Goal: Task Accomplishment & Management: Use online tool/utility

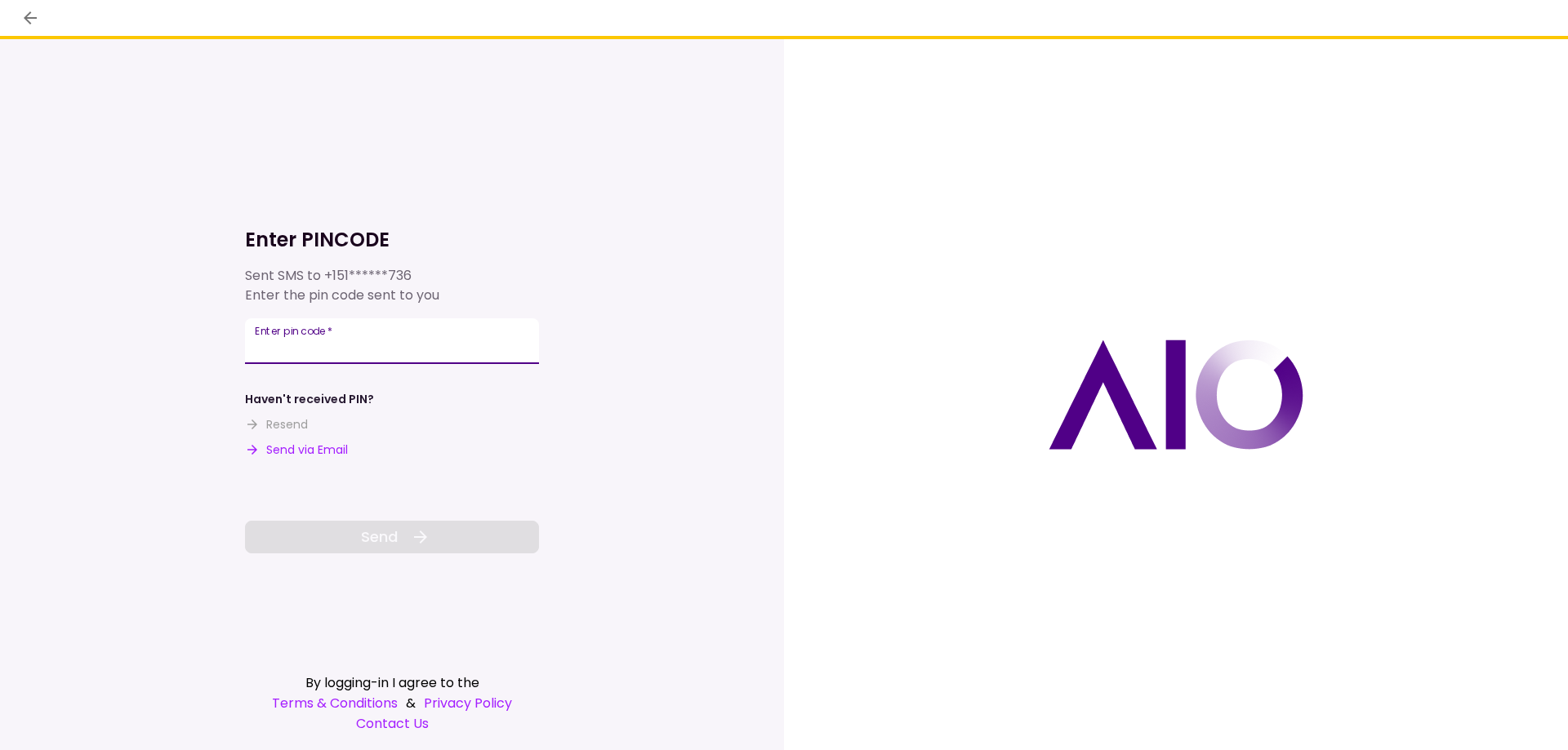
click at [276, 335] on div "Enter pin code   *" at bounding box center [392, 341] width 294 height 46
type input "******"
click at [360, 542] on button "Send" at bounding box center [392, 538] width 294 height 33
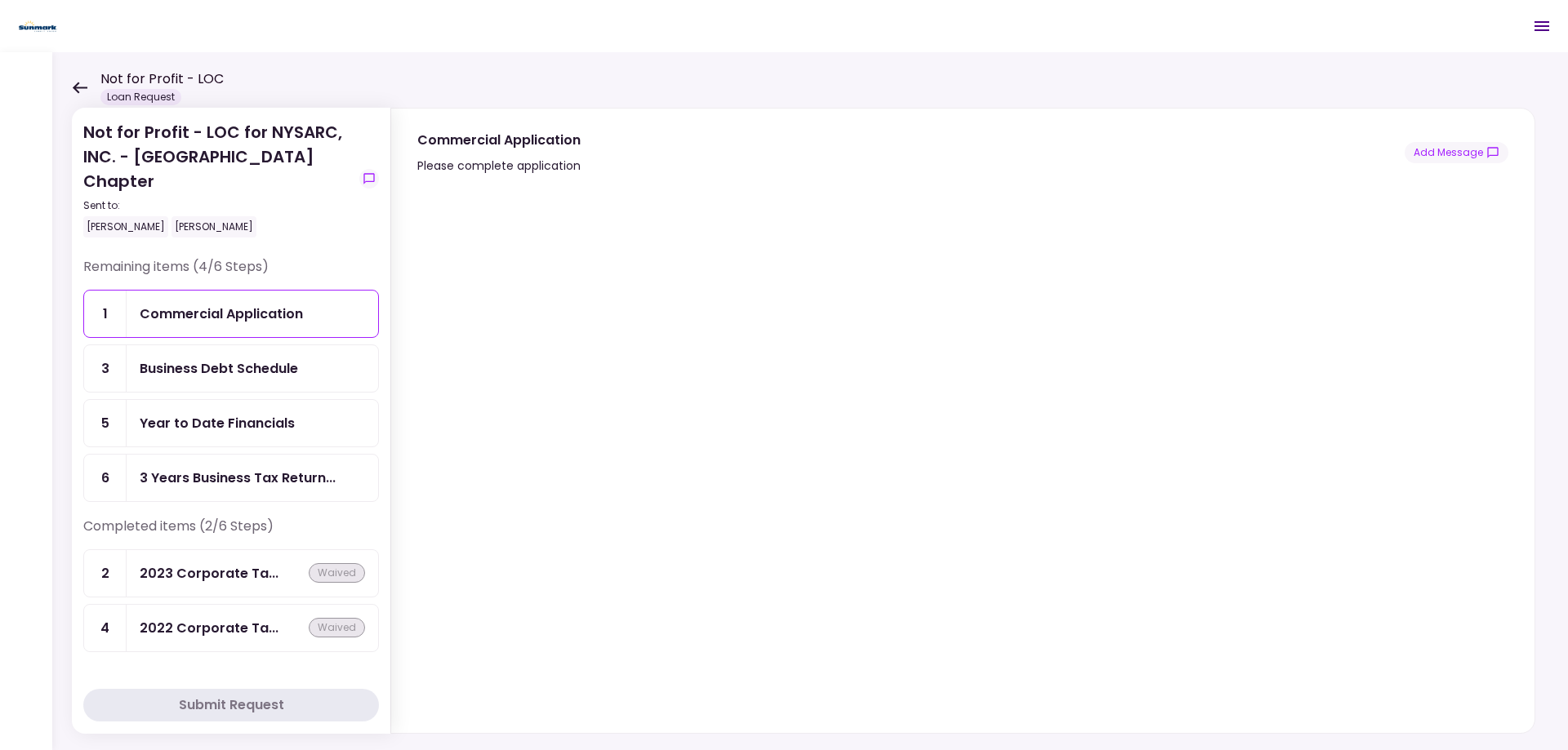
click at [242, 423] on div "Year to Date Financials" at bounding box center [217, 422] width 155 height 20
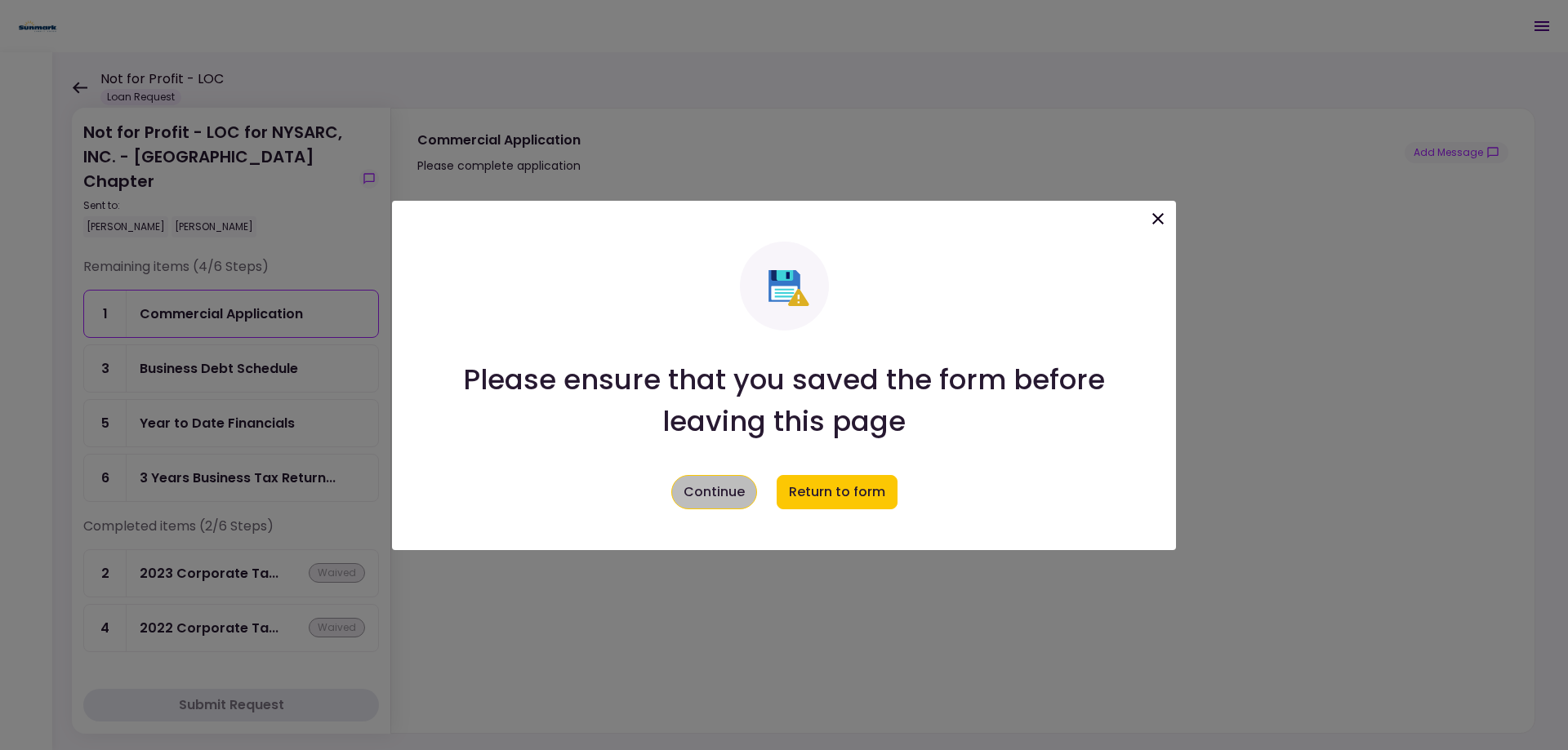
click at [717, 497] on button "Continue" at bounding box center [714, 491] width 85 height 34
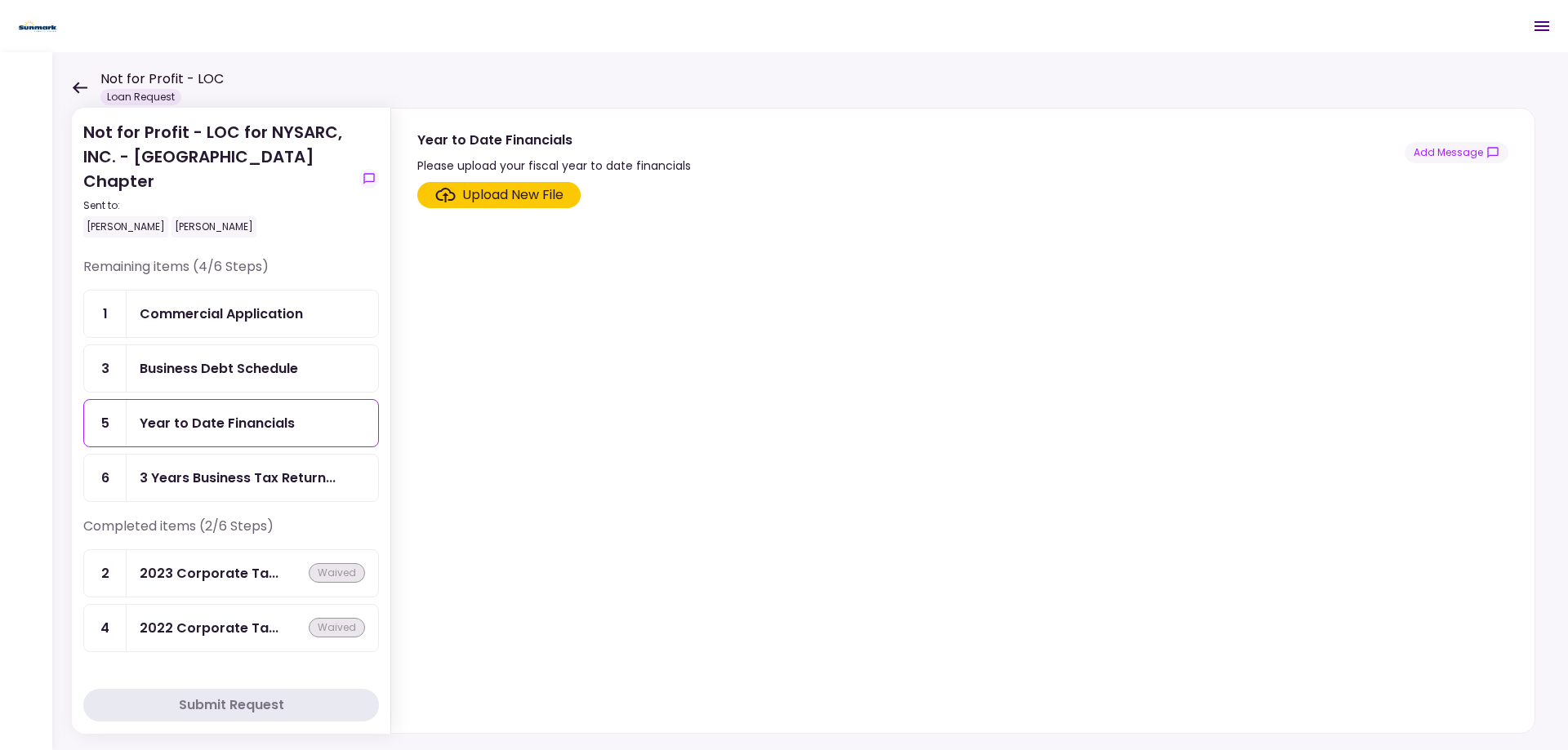
click at [219, 325] on div "Commercial Application" at bounding box center [253, 314] width 252 height 47
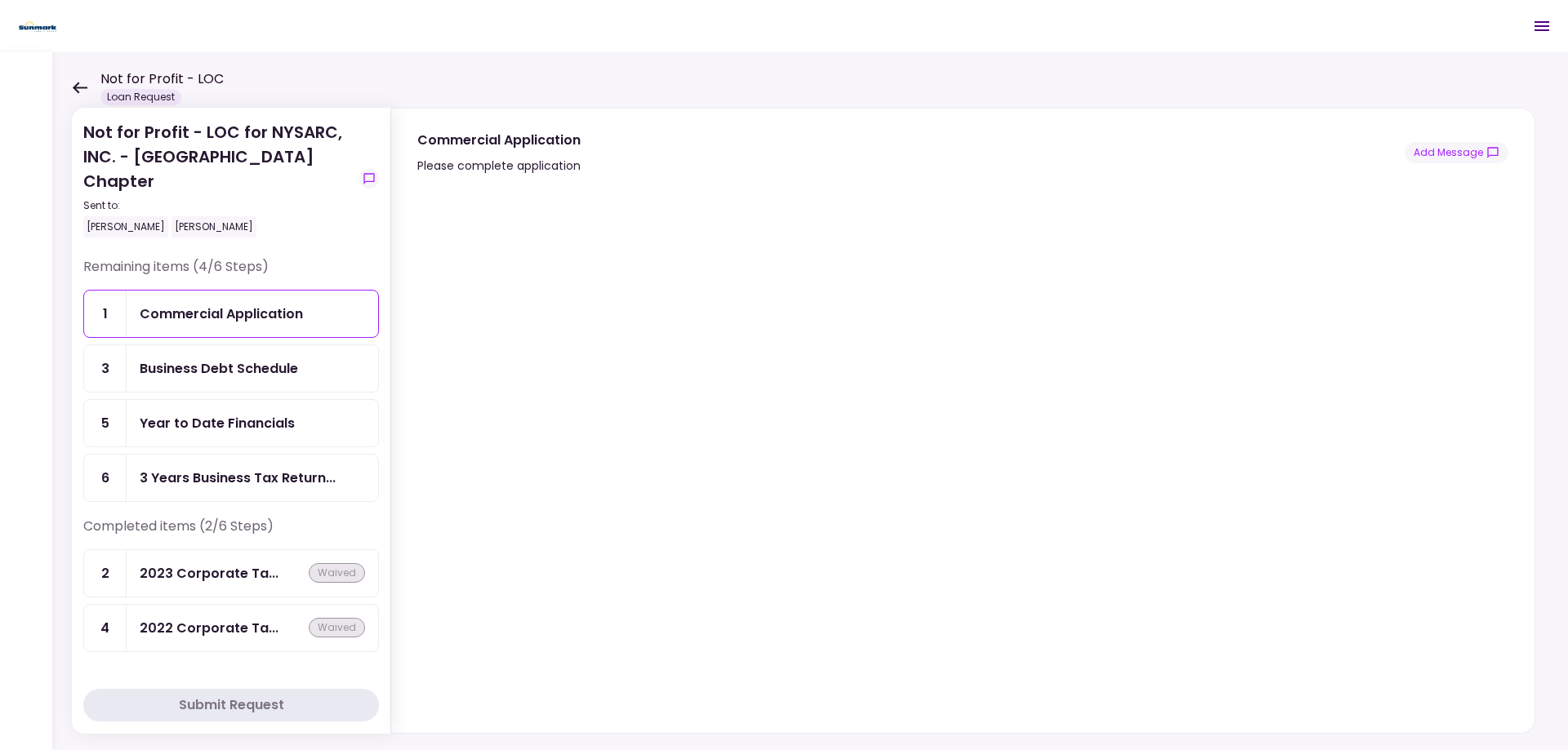
click at [79, 84] on icon at bounding box center [79, 87] width 16 height 13
